Goal: Navigation & Orientation: Find specific page/section

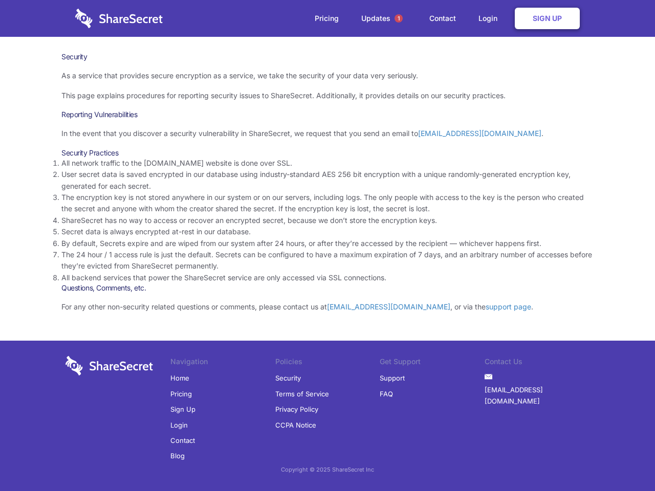
click at [327, 246] on li "By default, Secrets expire and are wiped from our system after 24 hours, or aft…" at bounding box center [327, 243] width 532 height 11
click at [398, 18] on span "1" at bounding box center [398, 18] width 8 height 8
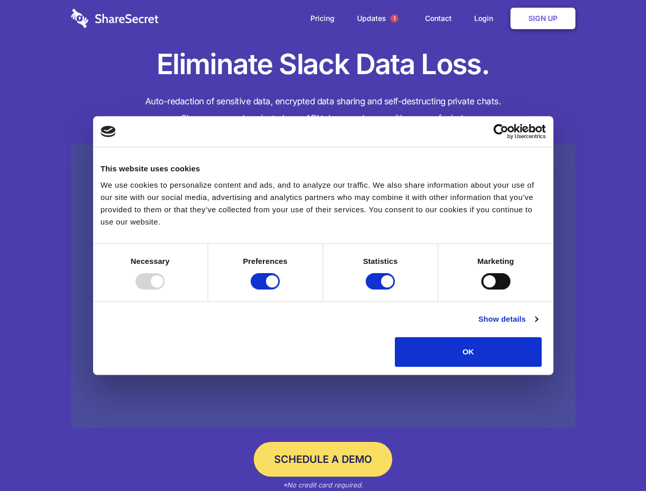
click at [165, 290] on div at bounding box center [150, 281] width 29 height 16
click at [280, 290] on input "Preferences" at bounding box center [265, 281] width 29 height 16
checkbox input "false"
click at [382, 290] on input "Statistics" at bounding box center [380, 281] width 29 height 16
checkbox input "false"
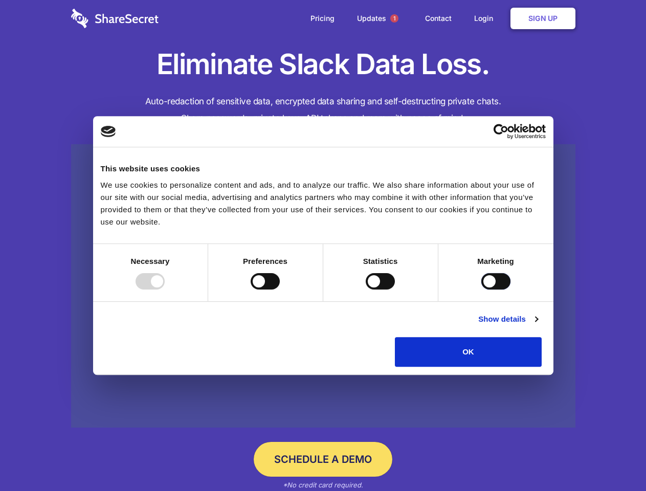
click at [481, 290] on input "Marketing" at bounding box center [495, 281] width 29 height 16
checkbox input "true"
click at [538, 325] on link "Show details" at bounding box center [507, 319] width 59 height 12
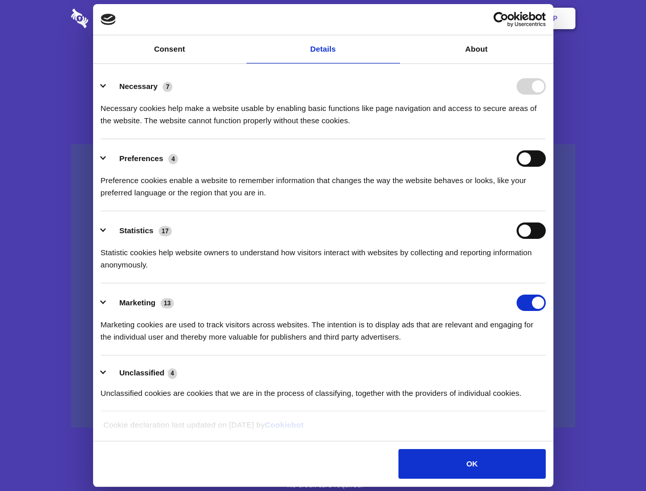
click at [546, 139] on li "Necessary 7 Necessary cookies help make a website usable by enabling basic func…" at bounding box center [323, 103] width 445 height 72
click at [394, 18] on span "1" at bounding box center [394, 18] width 8 height 8
